Goal: Go to known website: Access a specific website the user already knows

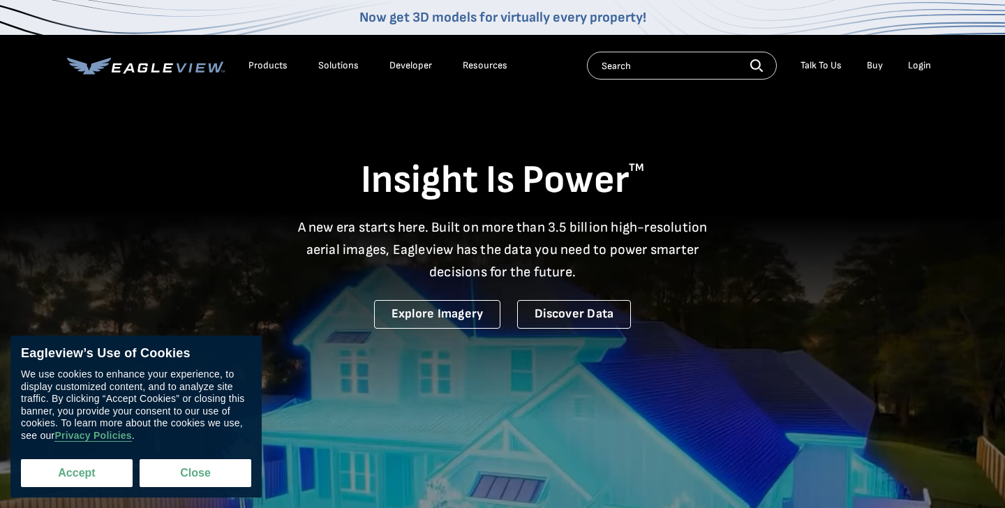
click at [81, 479] on button "Accept" at bounding box center [77, 473] width 112 height 28
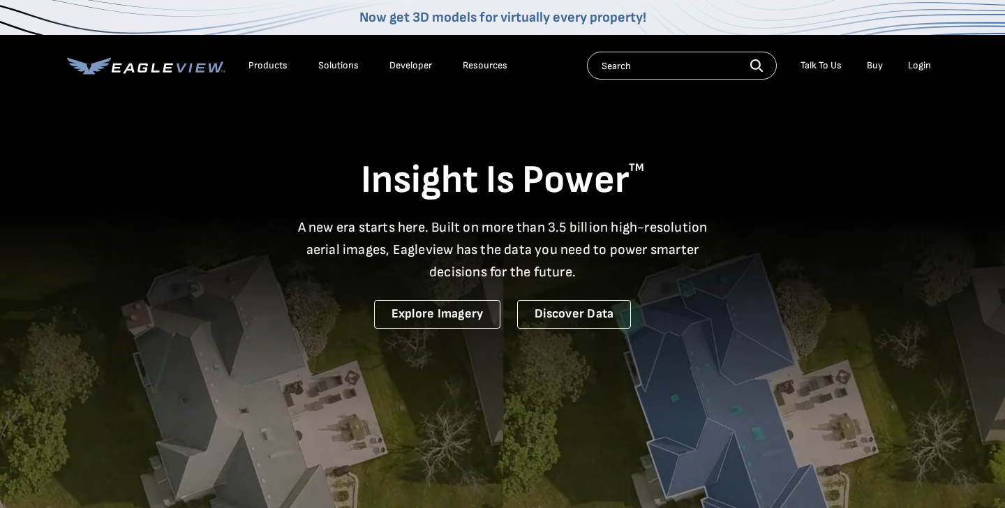
checkbox input "true"
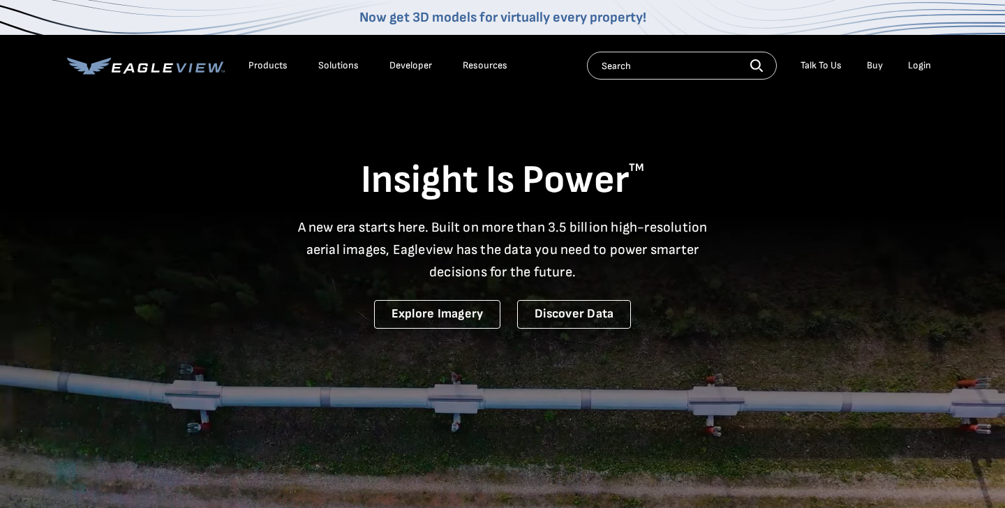
click at [267, 61] on div "Products" at bounding box center [267, 65] width 39 height 13
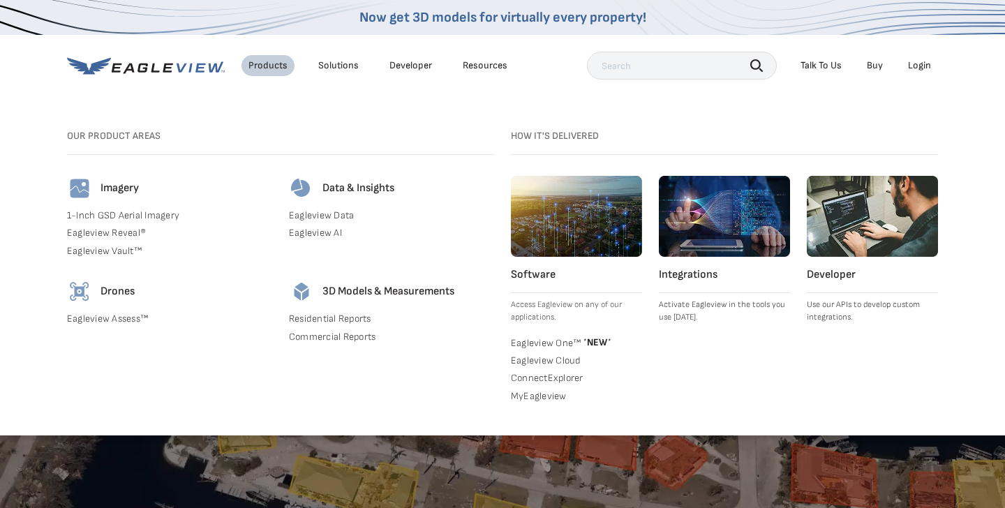
click at [329, 66] on div "Solutions" at bounding box center [338, 65] width 40 height 13
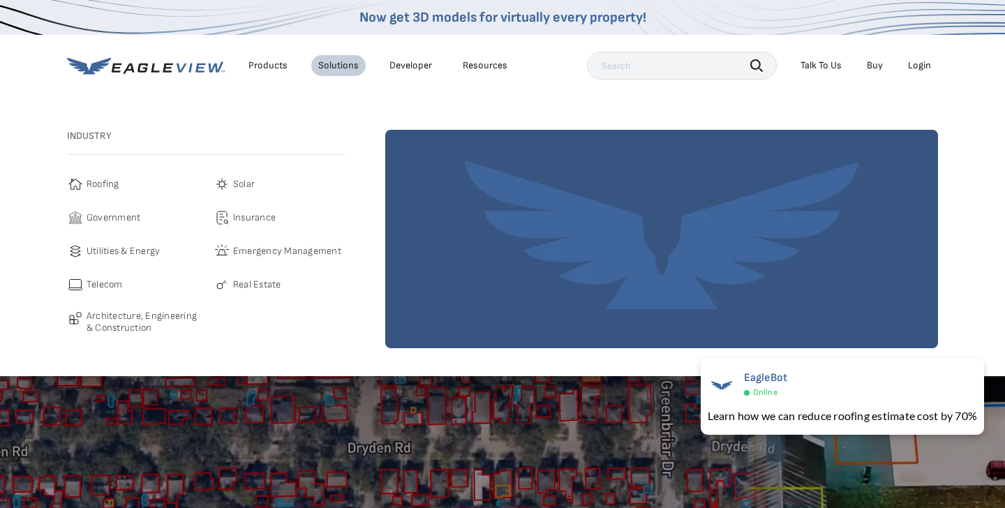
click at [407, 68] on link "Developer" at bounding box center [410, 65] width 43 height 13
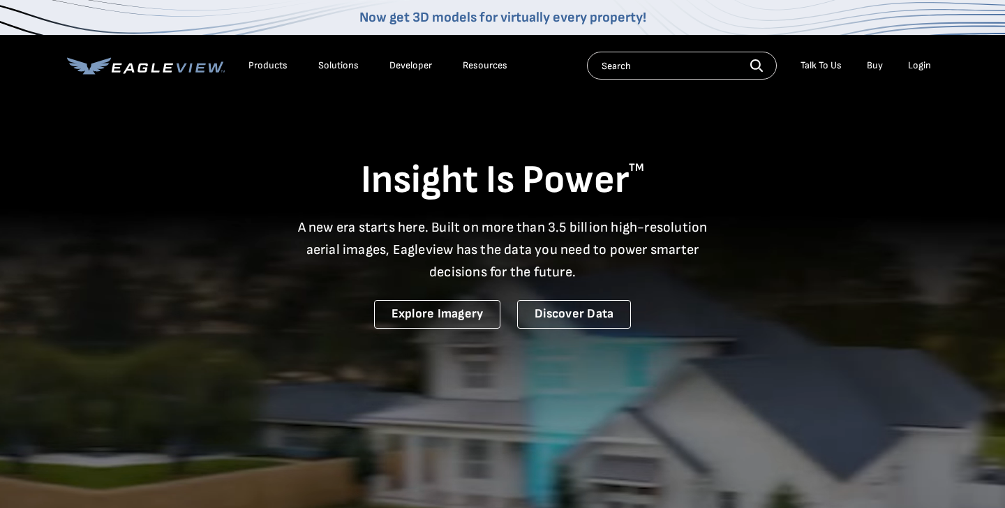
click at [918, 65] on div "Login" at bounding box center [919, 65] width 23 height 13
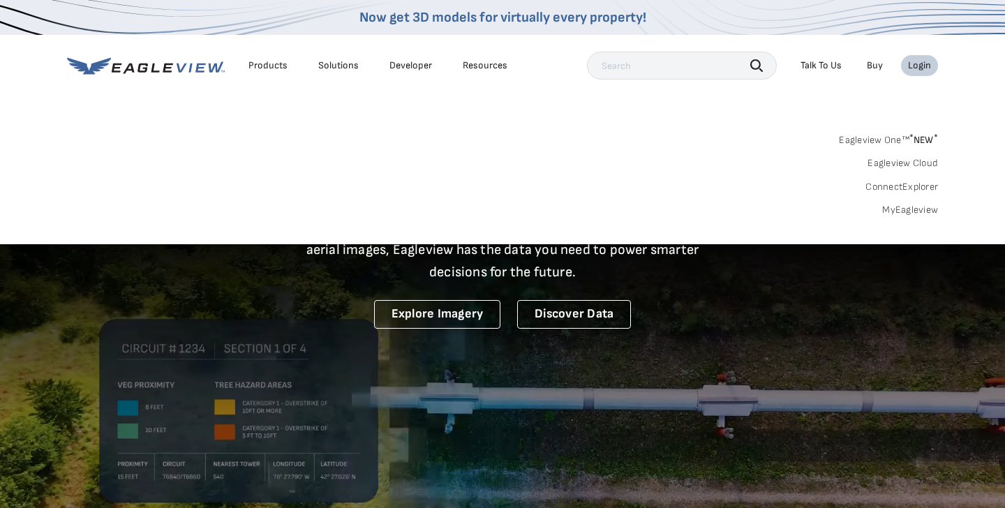
click at [915, 65] on div "Login" at bounding box center [919, 65] width 23 height 13
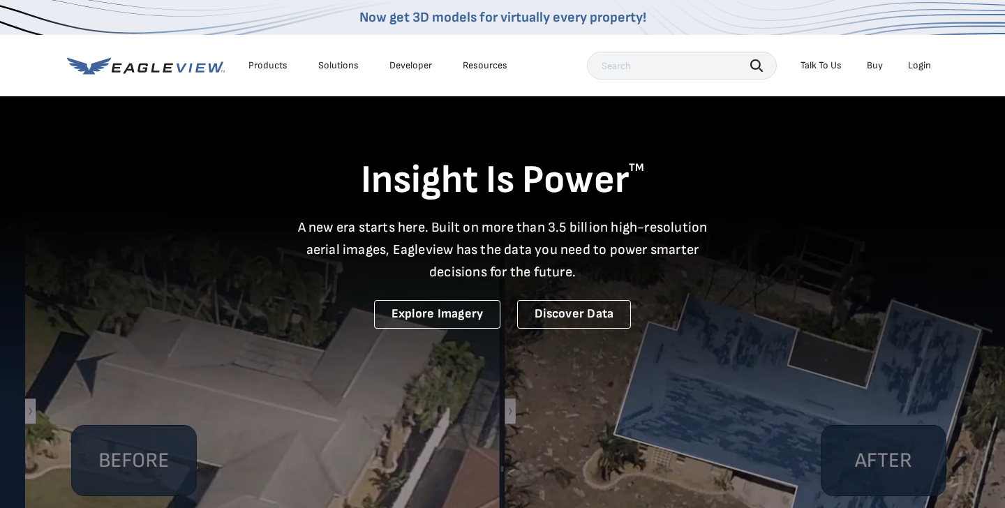
click at [915, 65] on div "Login" at bounding box center [919, 65] width 23 height 13
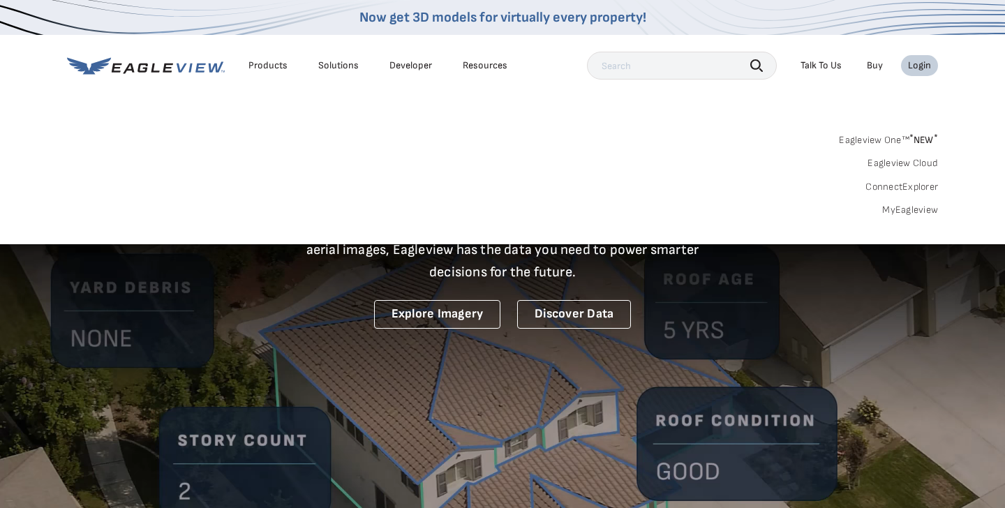
click at [910, 210] on link "MyEagleview" at bounding box center [910, 210] width 56 height 13
